Goal: Use online tool/utility: Utilize a website feature to perform a specific function

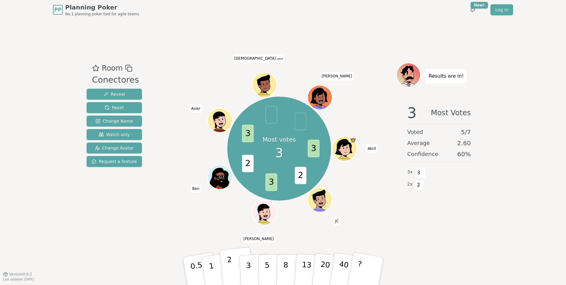
click at [230, 269] on p "2" at bounding box center [231, 271] width 8 height 33
click at [248, 272] on p "3" at bounding box center [249, 271] width 7 height 33
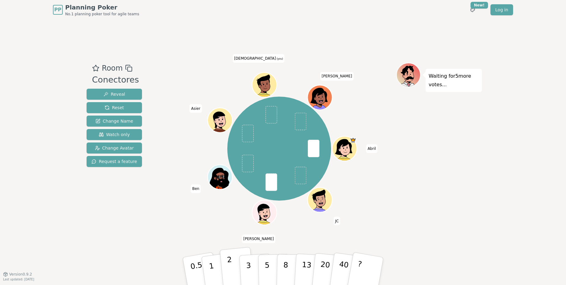
click at [233, 263] on button "2" at bounding box center [237, 271] width 35 height 49
click at [249, 271] on p "3" at bounding box center [249, 271] width 7 height 33
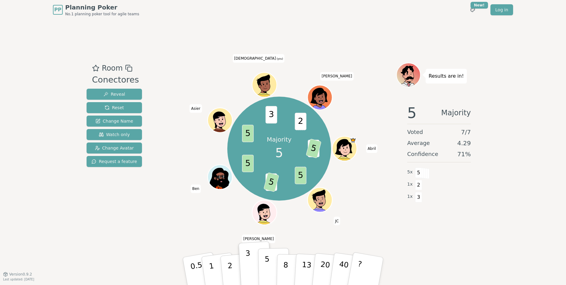
click at [271, 273] on button "5" at bounding box center [274, 271] width 32 height 46
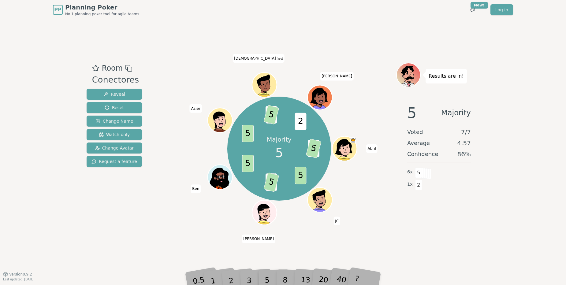
click at [377, 245] on div "Room Conectores Reveal Reset Change Name Watch only Change Avatar Request a fea…" at bounding box center [283, 147] width 398 height 254
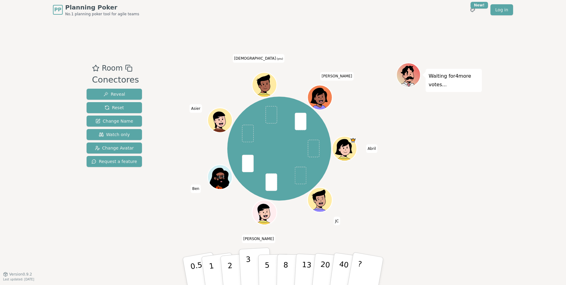
click at [256, 270] on button "3" at bounding box center [255, 271] width 33 height 48
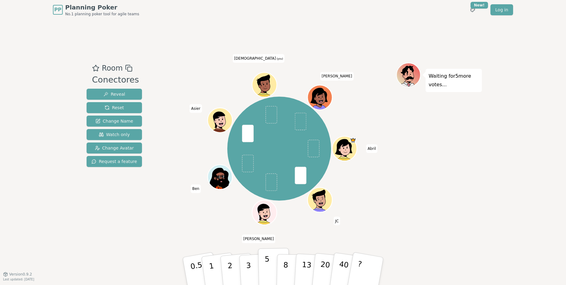
click at [262, 269] on button "5" at bounding box center [274, 271] width 32 height 46
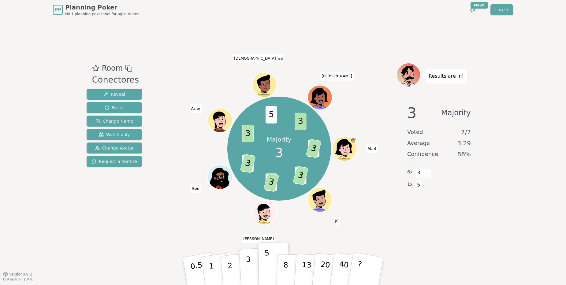
click at [248, 269] on p "3" at bounding box center [249, 271] width 7 height 33
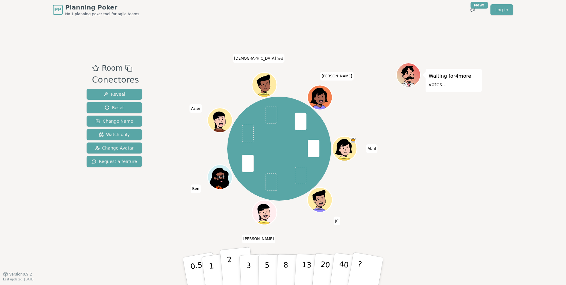
click at [231, 267] on p "2" at bounding box center [231, 271] width 8 height 33
